Goal: Use online tool/utility: Utilize a website feature to perform a specific function

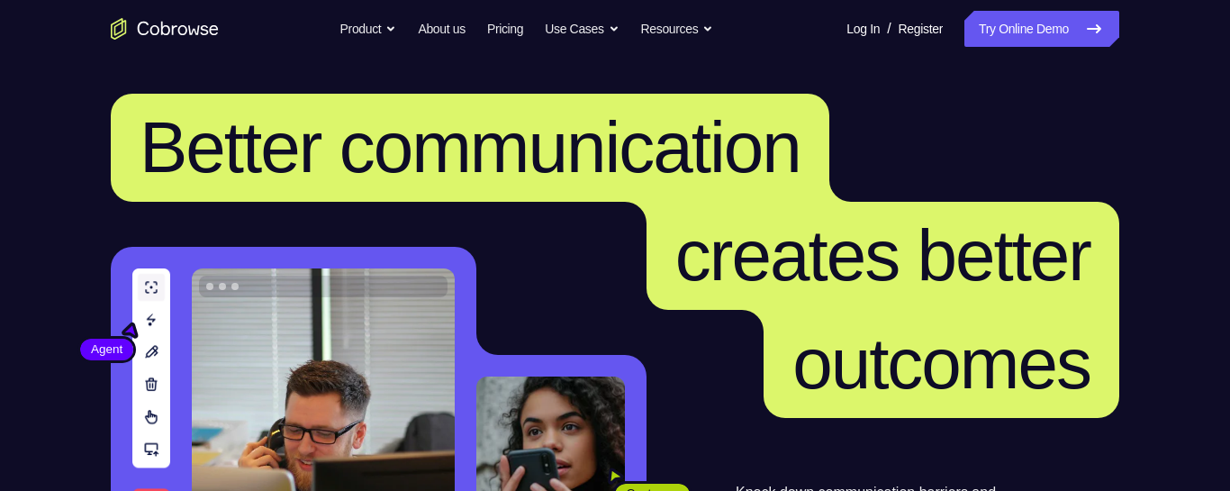
click at [1054, 35] on link "Try Online Demo" at bounding box center [1041, 29] width 155 height 36
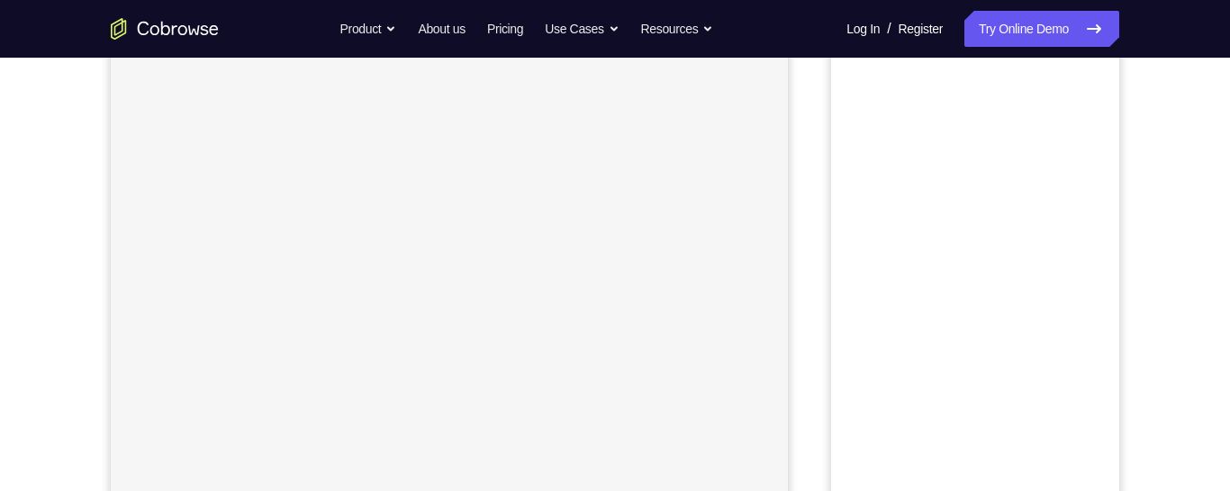
scroll to position [75, 0]
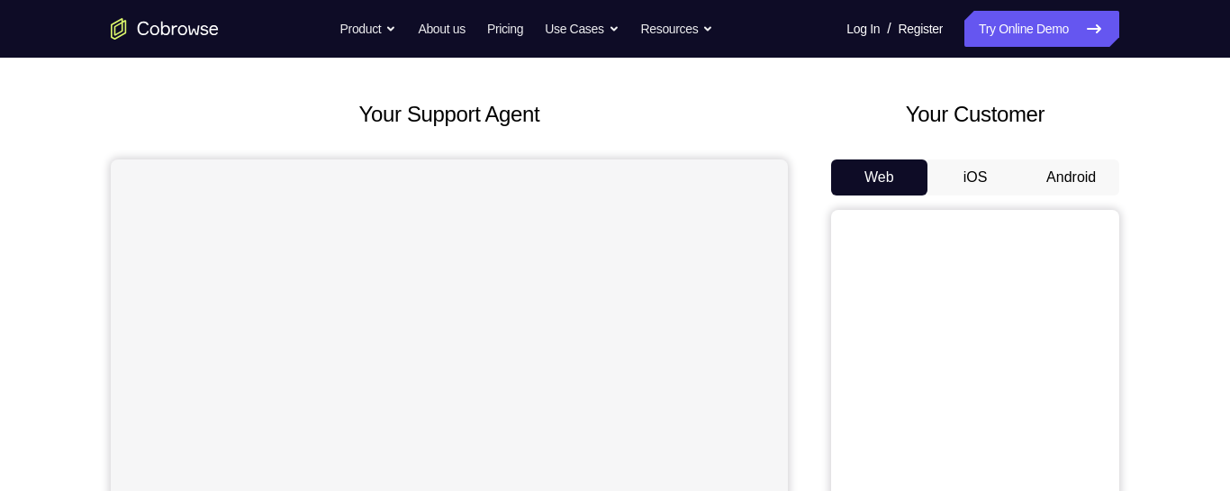
click at [1081, 172] on button "Android" at bounding box center [1071, 177] width 96 height 36
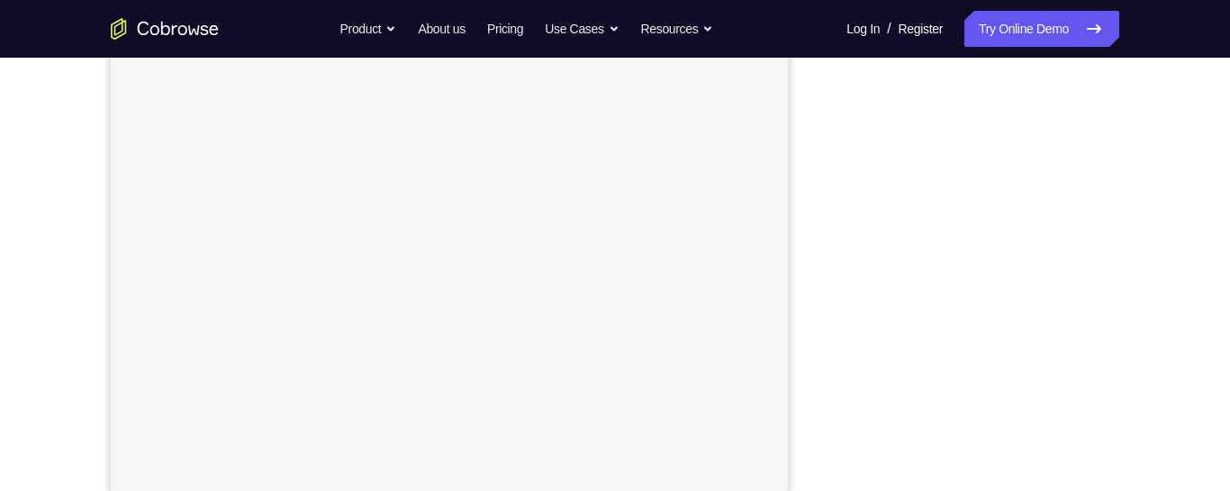
scroll to position [334, 0]
click at [1139, 287] on div "Your Support Agent Your Customer Web iOS Android Next Steps We’d be happy to gi…" at bounding box center [615, 341] width 1153 height 1188
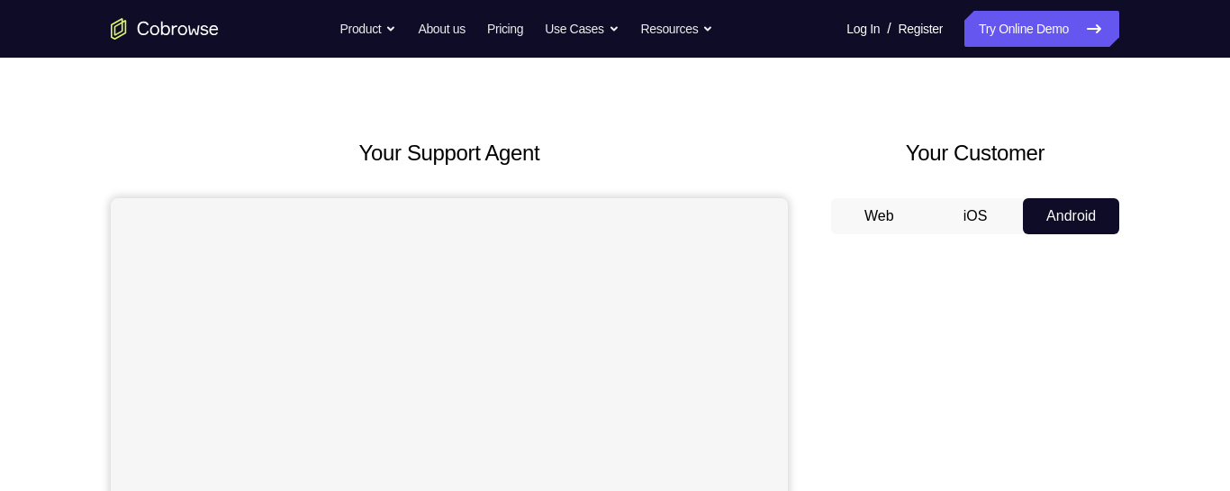
scroll to position [0, 0]
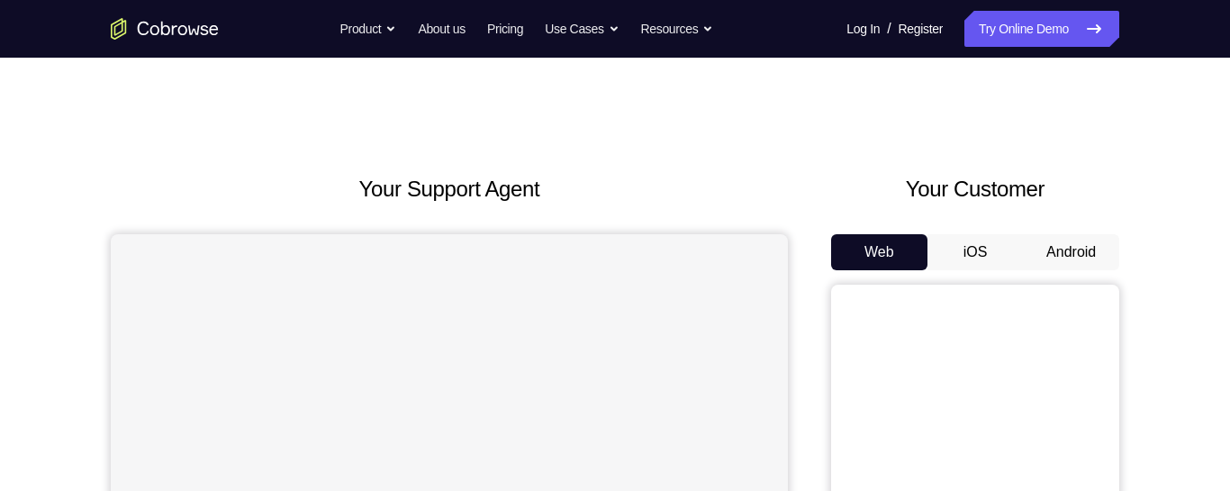
click at [1068, 256] on button "Android" at bounding box center [1071, 252] width 96 height 36
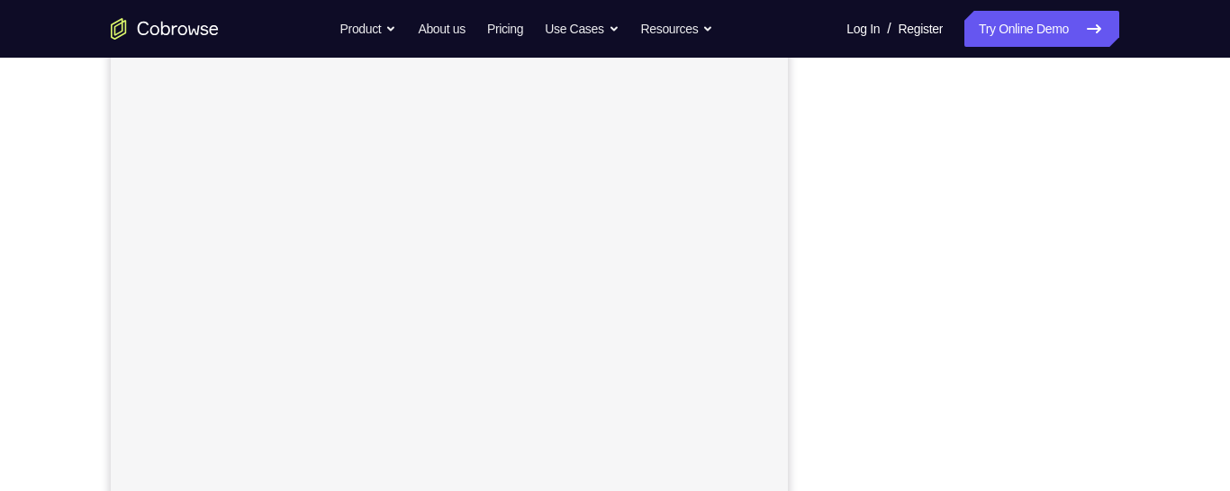
scroll to position [219, 0]
